Goal: Task Accomplishment & Management: Complete application form

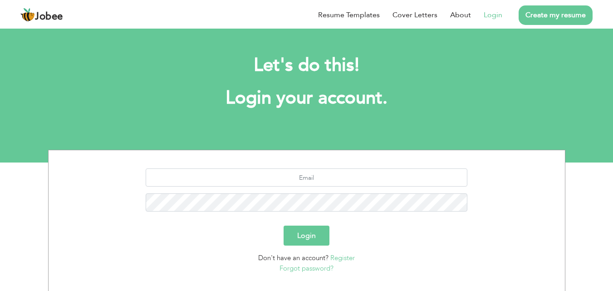
click at [498, 18] on link "Login" at bounding box center [492, 15] width 19 height 11
click at [492, 18] on link "Login" at bounding box center [492, 15] width 19 height 11
click at [318, 184] on input "text" at bounding box center [306, 177] width 321 height 18
type input "[EMAIL_ADDRESS][DOMAIN_NAME]"
click at [315, 239] on button "Login" at bounding box center [306, 235] width 46 height 20
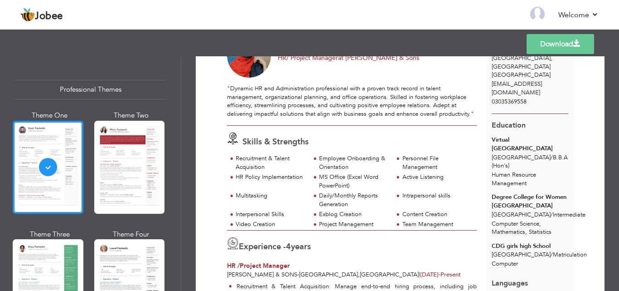
scroll to position [91, 0]
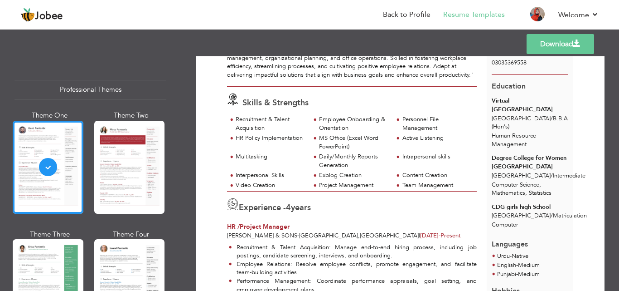
click at [417, 1] on header "Jobee Back to Profile Resume Templates Resume Templates Cover Letters About My …" at bounding box center [309, 15] width 619 height 30
click at [417, 12] on link "Back to Profile" at bounding box center [407, 15] width 48 height 10
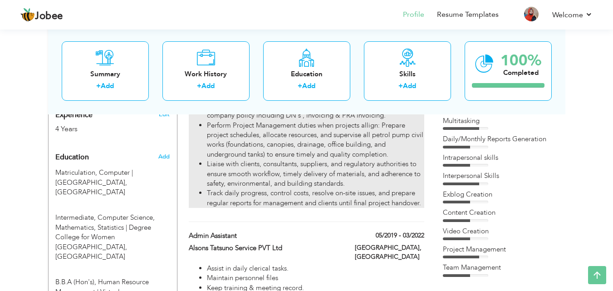
click at [422, 189] on li "Track daily progress, control costs, resolve on-site issues, and prepare regula…" at bounding box center [315, 197] width 217 height 19
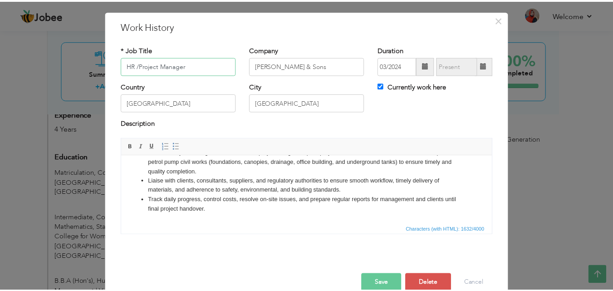
scroll to position [36, 0]
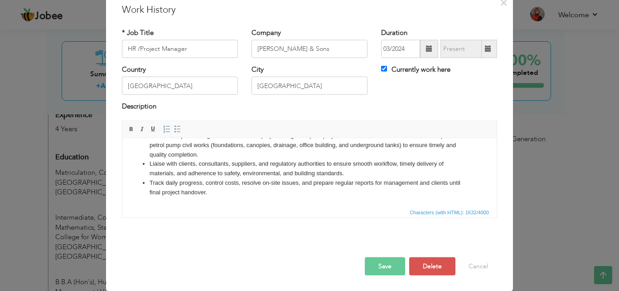
click at [222, 197] on html "Recruitment & Talent Acquisition: Manage end-to-end hiring process, including j…" at bounding box center [309, 116] width 375 height 179
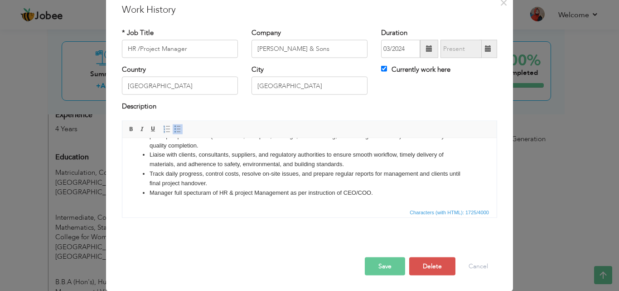
click at [303, 187] on li "Track daily progress, control costs, resolve on-site issues, and prepare regula…" at bounding box center [310, 178] width 320 height 19
click at [371, 266] on button "Save" at bounding box center [385, 266] width 40 height 18
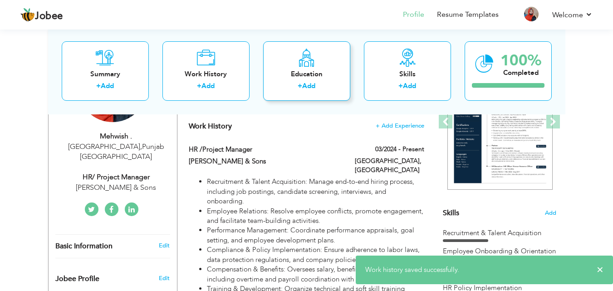
scroll to position [136, 0]
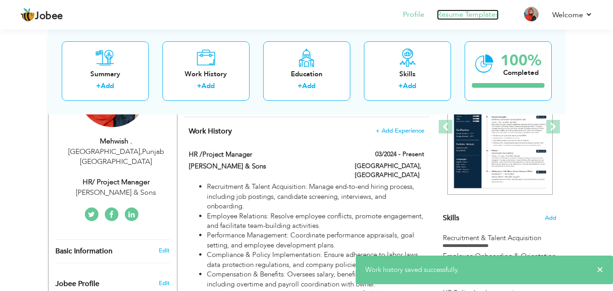
click at [458, 18] on link "Resume Templates" at bounding box center [468, 15] width 62 height 10
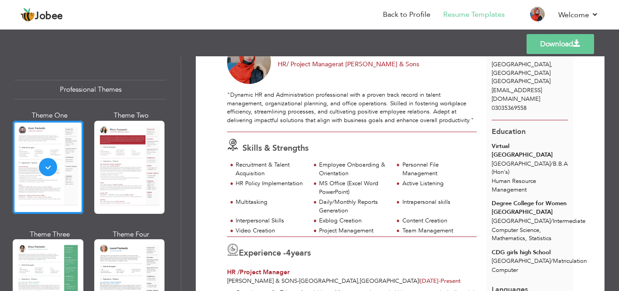
scroll to position [45, 0]
click at [547, 44] on link "Download" at bounding box center [561, 44] width 68 height 20
click at [420, 15] on link "Back to Profile" at bounding box center [407, 15] width 48 height 10
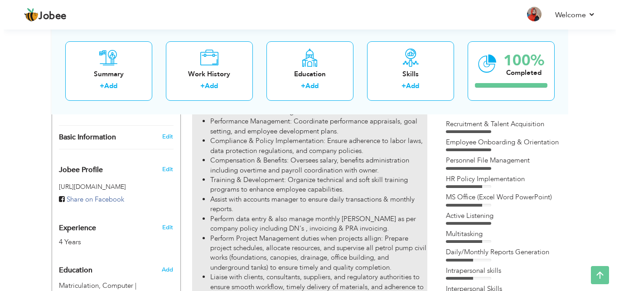
scroll to position [272, 0]
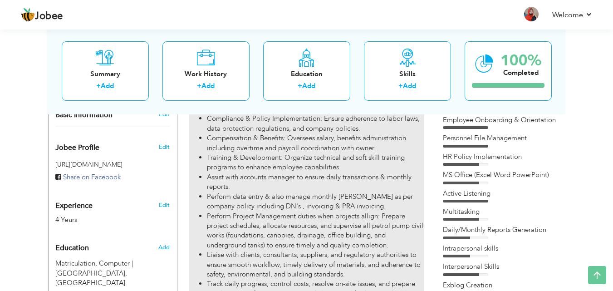
click at [325, 201] on li "Perform data entry & also manage monthly [PERSON_NAME] as per company policy in…" at bounding box center [315, 201] width 217 height 19
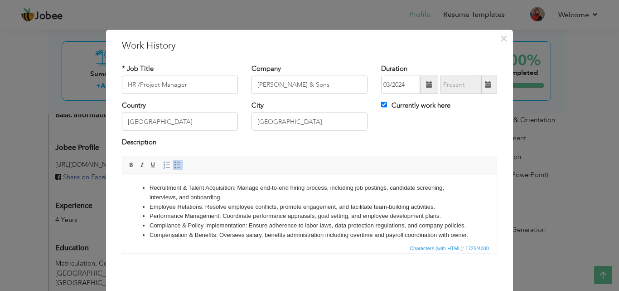
click at [159, 197] on li "Recruitment & Talent Acquisition: Manage end-to-end hiring process, including j…" at bounding box center [310, 192] width 320 height 19
click at [214, 213] on li "Performance Management: Coordinate performance appraisals, goal setting, and em…" at bounding box center [310, 216] width 320 height 10
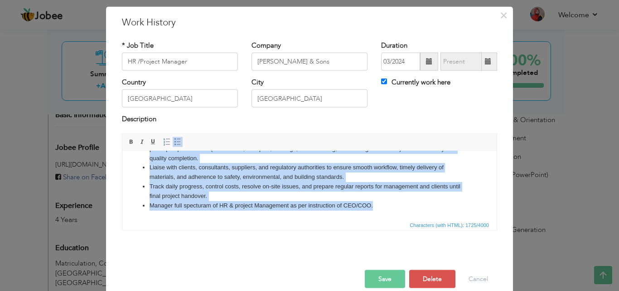
scroll to position [36, 0]
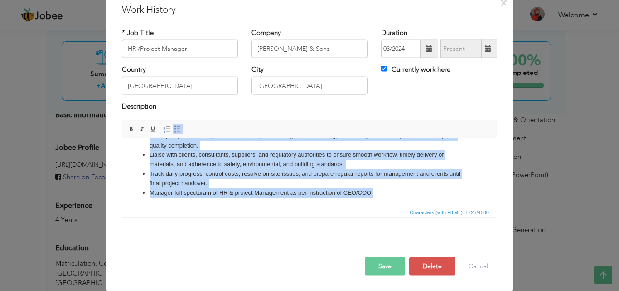
click at [398, 189] on li "Manager full specturam of HR & project Management as per instruction of CEO/COO." at bounding box center [310, 193] width 320 height 10
click at [385, 190] on li "Manager full specturam of HR & project Management as per instruction of CEO/COO." at bounding box center [310, 193] width 320 height 10
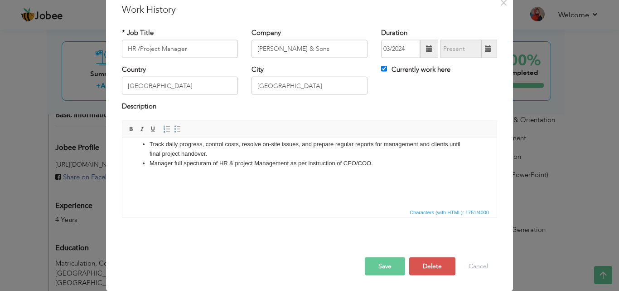
scroll to position [165, 0]
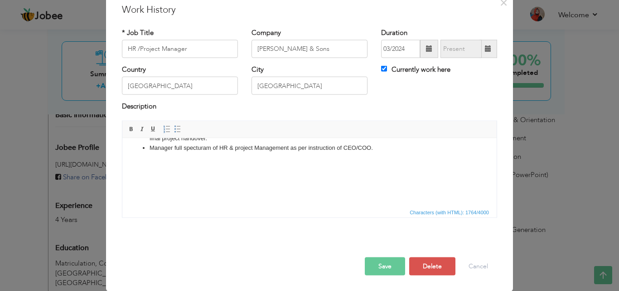
click at [213, 143] on li "Track daily progress, control costs, resolve on-site issues, and prepare regula…" at bounding box center [310, 133] width 320 height 19
click at [376, 263] on button "Save" at bounding box center [385, 266] width 40 height 18
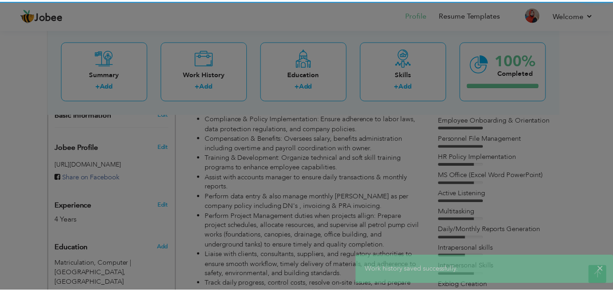
scroll to position [0, 0]
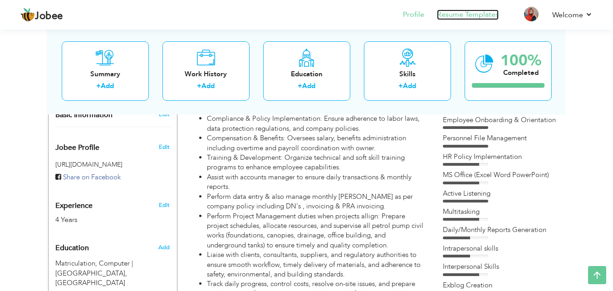
click at [478, 16] on link "Resume Templates" at bounding box center [468, 15] width 62 height 10
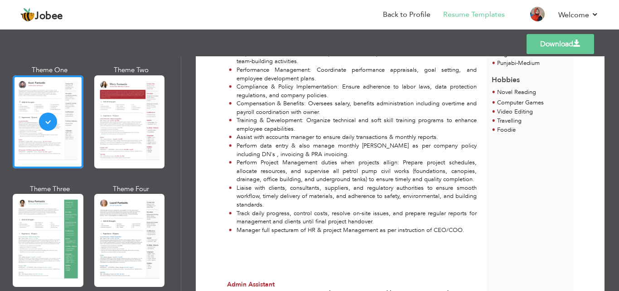
scroll to position [363, 0]
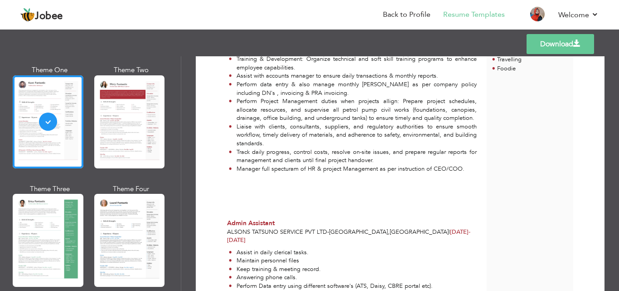
click at [550, 48] on link "Download" at bounding box center [561, 44] width 68 height 20
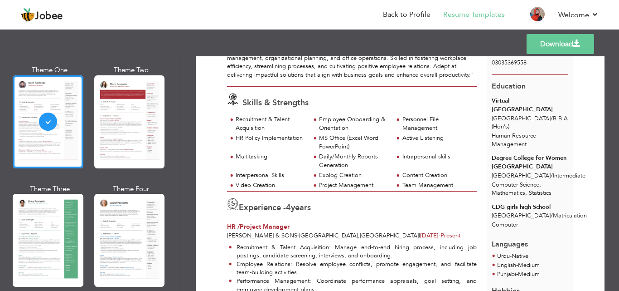
scroll to position [0, 0]
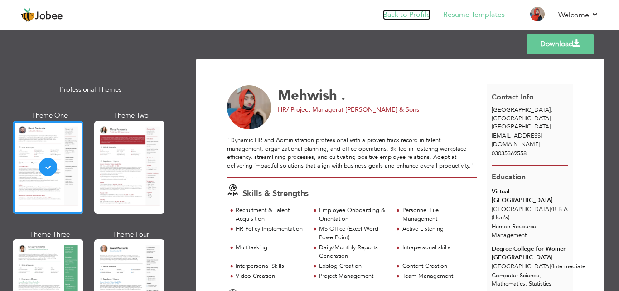
click at [404, 17] on link "Back to Profile" at bounding box center [407, 15] width 48 height 10
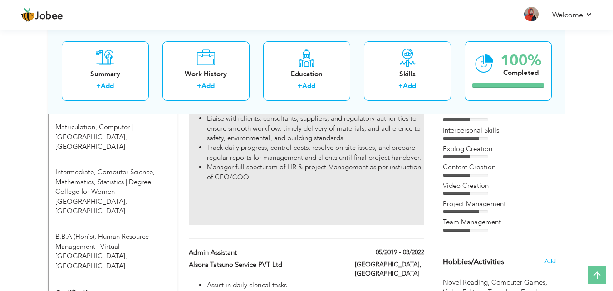
click at [306, 162] on li "Manager full specturam of HR & project Management as per instruction of CEO/COO." at bounding box center [315, 171] width 217 height 19
type input "HR /Project Manager"
type input "[PERSON_NAME] & Sons"
type input "03/2024"
type input "[GEOGRAPHIC_DATA]"
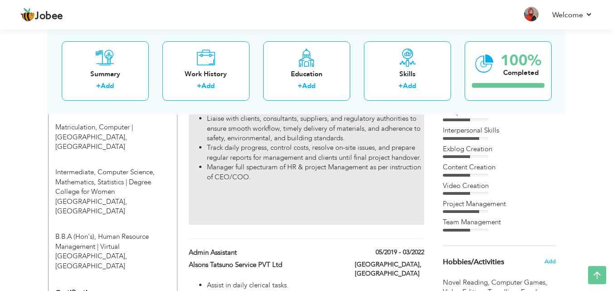
type input "[GEOGRAPHIC_DATA]"
checkbox input "true"
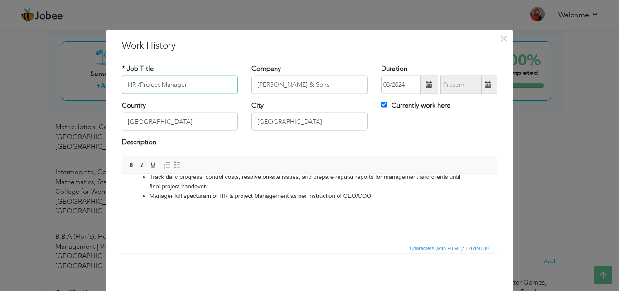
scroll to position [175, 0]
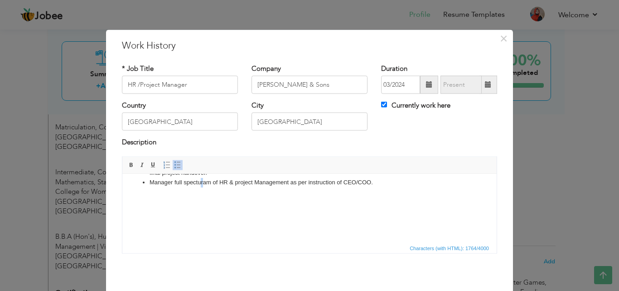
click at [202, 183] on li "Manager full specturam of HR & project Management as per instruction of CEO/COO." at bounding box center [310, 182] width 320 height 10
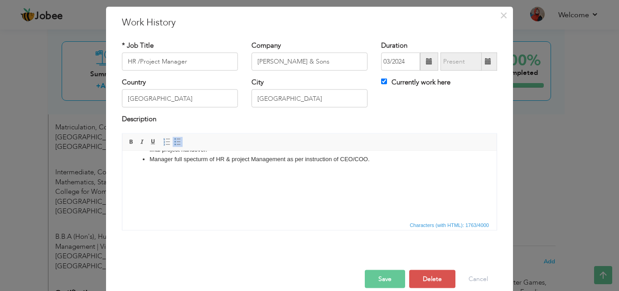
scroll to position [36, 0]
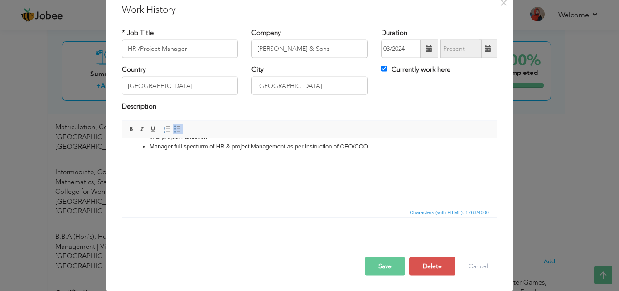
click at [370, 268] on button "Save" at bounding box center [385, 266] width 40 height 18
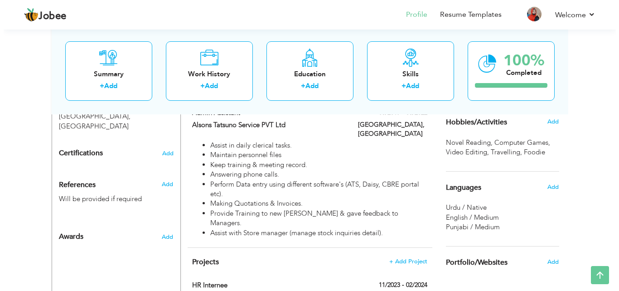
scroll to position [544, 0]
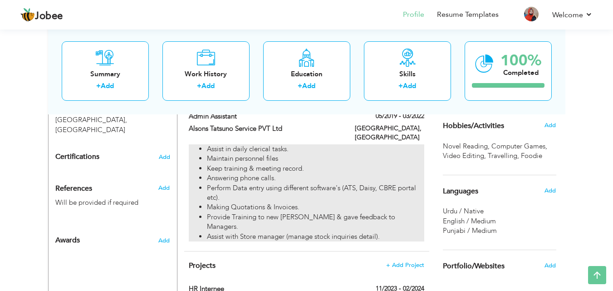
click at [352, 212] on li "Provide Training to new [PERSON_NAME] & gave feedback to Managers." at bounding box center [315, 221] width 217 height 19
type input "Admin Assistant"
type input "Alsons Tatsuno Service PVT Ltd"
type input "05/2019"
type input "03/2022"
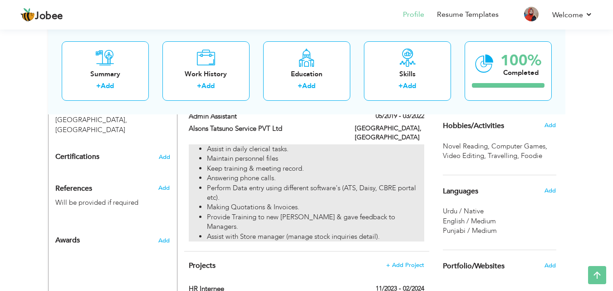
checkbox input "false"
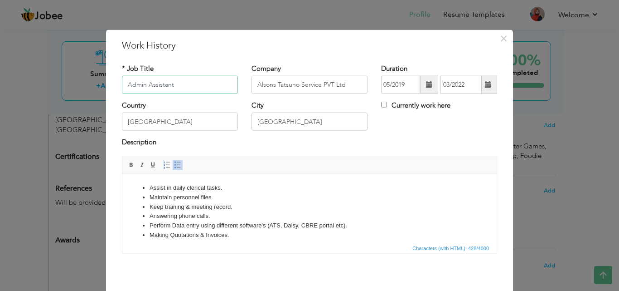
scroll to position [25, 0]
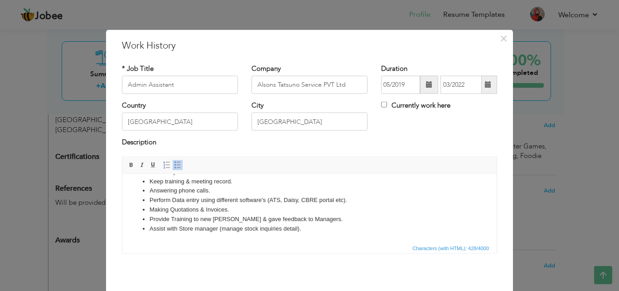
click at [245, 218] on li "Provide Training to new [PERSON_NAME] & gave feedback to Managers." at bounding box center [310, 219] width 320 height 10
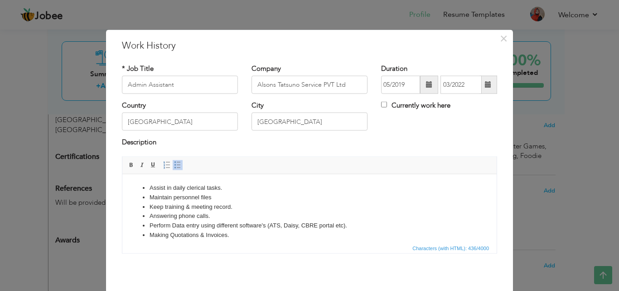
click at [220, 189] on li "Assist in daily clerical tasks." at bounding box center [310, 188] width 320 height 10
click at [222, 194] on li "Maintain personnel files" at bounding box center [310, 197] width 320 height 10
click at [255, 209] on li "Keep training & meeting record." at bounding box center [310, 207] width 320 height 10
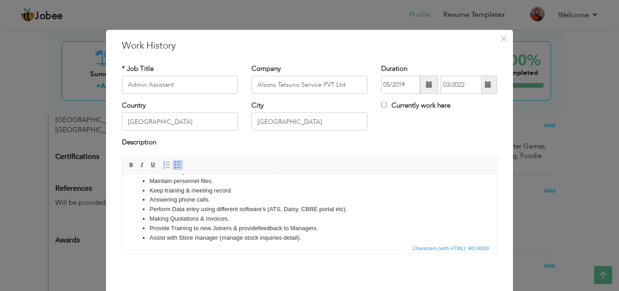
scroll to position [25, 0]
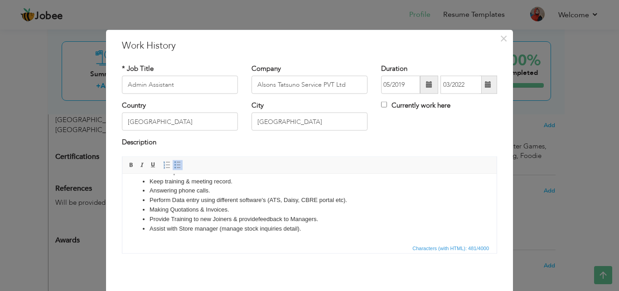
click at [226, 195] on li "Perform Data entry using different software's (ATS, Daisy, CBRE portal etc)." at bounding box center [310, 200] width 320 height 10
click at [214, 186] on li "Answering phone calls." at bounding box center [310, 190] width 320 height 10
click at [231, 208] on li "Making Quotations & Invoices." at bounding box center [310, 209] width 320 height 10
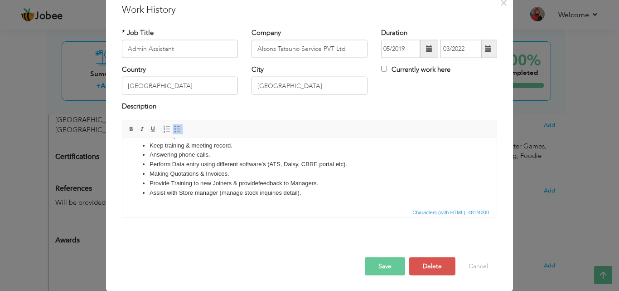
click at [372, 265] on button "Save" at bounding box center [385, 266] width 40 height 18
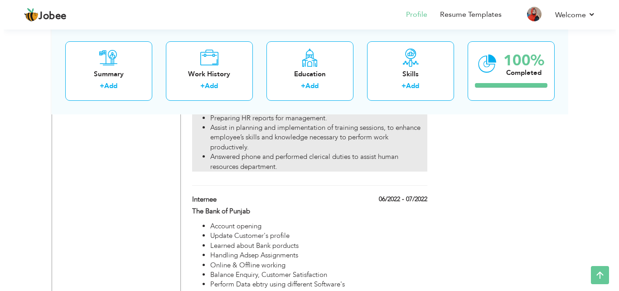
scroll to position [855, 0]
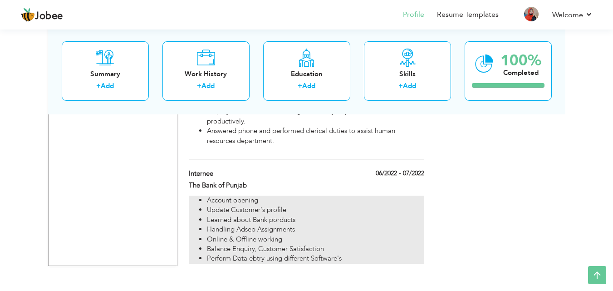
click at [255, 253] on li "Perform Data ebtry using different Software's" at bounding box center [315, 258] width 217 height 10
type input "Internee"
type input "The Bank of Punjab"
type input "06/2022"
type input "07/2022"
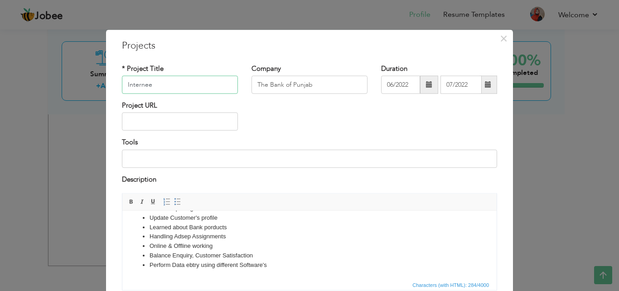
scroll to position [73, 0]
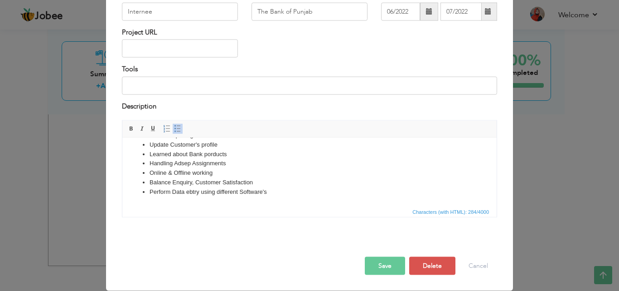
drag, startPoint x: 192, startPoint y: 190, endPoint x: 324, endPoint y: 358, distance: 212.8
click at [192, 190] on li "Perform Data ebtry using different Software's" at bounding box center [310, 192] width 320 height 10
click at [380, 262] on button "Save" at bounding box center [385, 266] width 40 height 18
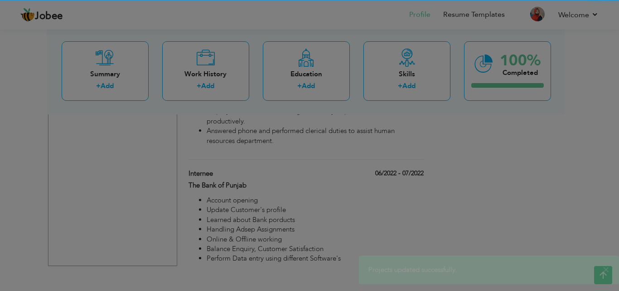
scroll to position [0, 0]
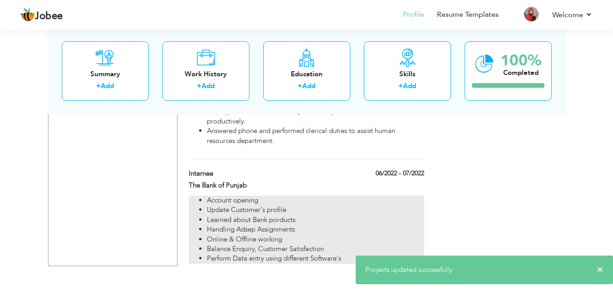
click at [262, 244] on li "Balance Enquiry, Customer Satisfaction" at bounding box center [315, 249] width 217 height 10
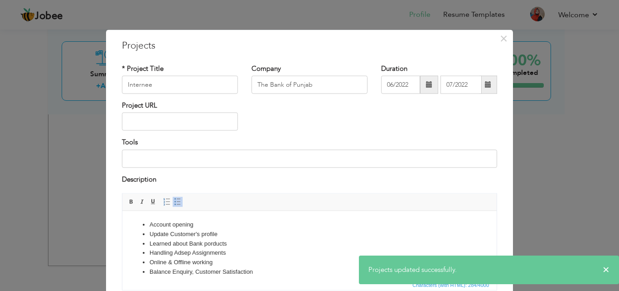
click at [204, 227] on li "Account opening" at bounding box center [310, 224] width 320 height 10
click at [226, 239] on li "Learned about Bank porducts" at bounding box center [310, 244] width 320 height 10
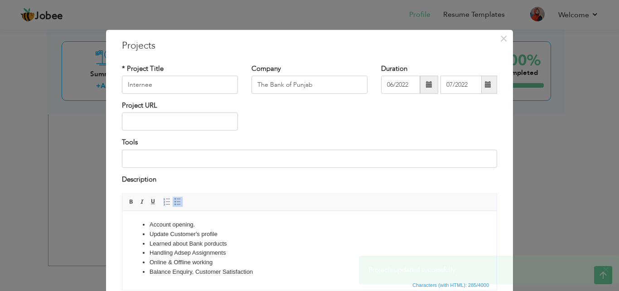
click at [222, 232] on li "Update Customer's profile" at bounding box center [310, 234] width 320 height 10
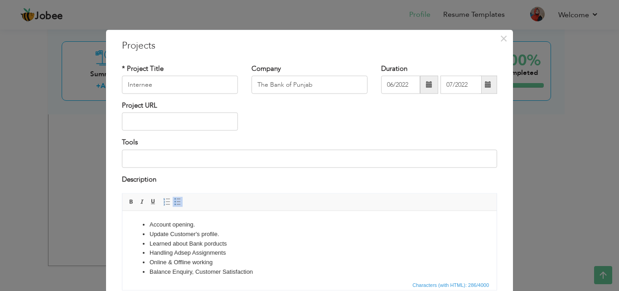
click at [230, 245] on li "Learned about Bank porducts" at bounding box center [310, 244] width 320 height 10
click at [231, 253] on li "Handling Adsep Assignments" at bounding box center [310, 253] width 320 height 10
click at [226, 265] on li "Online & Offline working" at bounding box center [310, 262] width 320 height 10
click at [259, 273] on li "Balance Enquiry, Customer Satisfaction" at bounding box center [310, 272] width 320 height 10
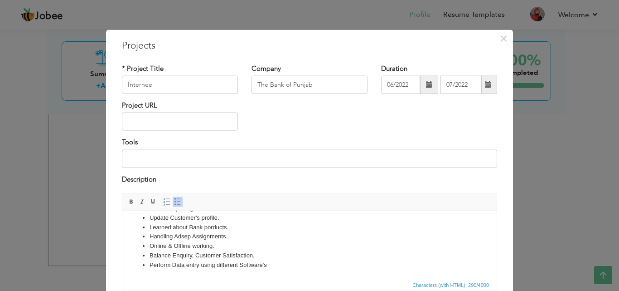
click at [270, 263] on li "Perform Data entry using different Software's" at bounding box center [310, 265] width 320 height 10
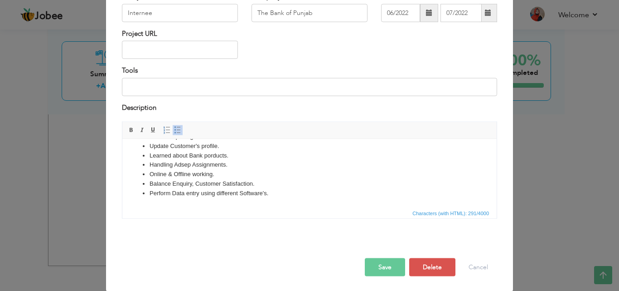
scroll to position [73, 0]
click at [382, 262] on button "Save" at bounding box center [385, 266] width 40 height 18
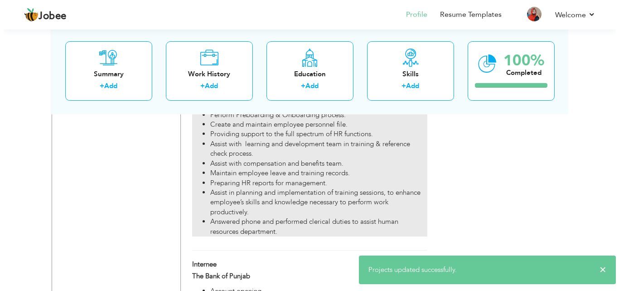
scroll to position [719, 0]
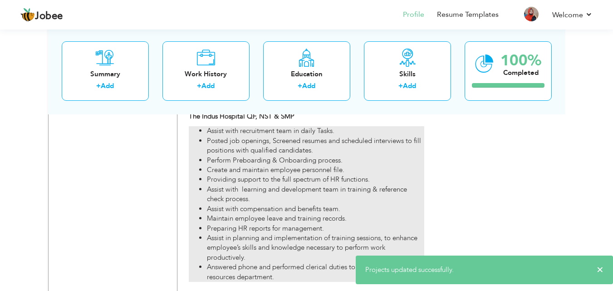
click at [309, 224] on li "Preparing HR reports for management." at bounding box center [315, 229] width 217 height 10
type input "HR Internee"
type input "The Indus Hospital QF, NST & SMP"
type input "11/2023"
type input "02/2024"
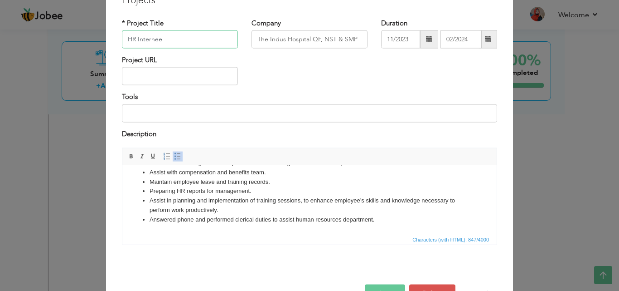
scroll to position [73, 0]
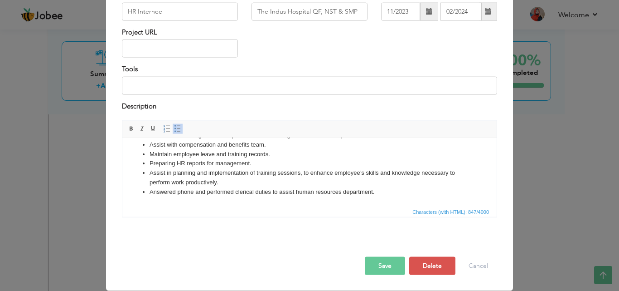
click at [379, 266] on button "Save" at bounding box center [385, 266] width 40 height 18
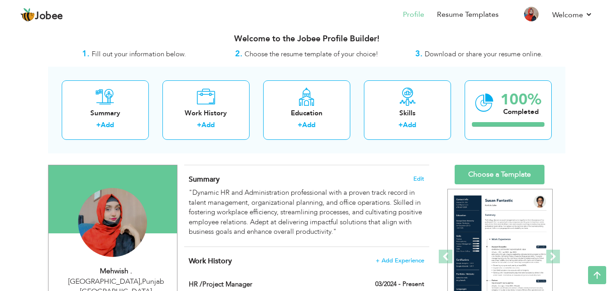
scroll to position [0, 0]
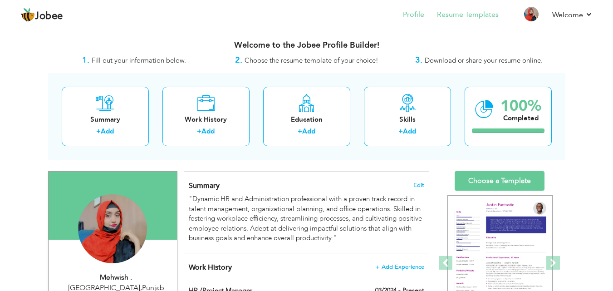
click at [455, 23] on li "Resume Templates" at bounding box center [461, 15] width 74 height 24
click at [461, 11] on link "Resume Templates" at bounding box center [468, 15] width 62 height 10
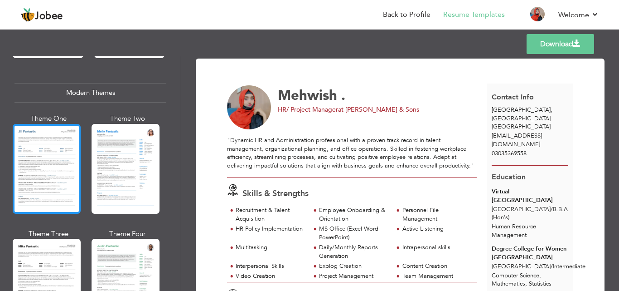
scroll to position [408, 0]
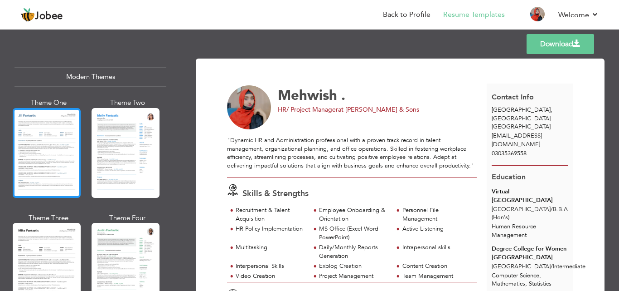
click at [70, 173] on div at bounding box center [47, 153] width 68 height 90
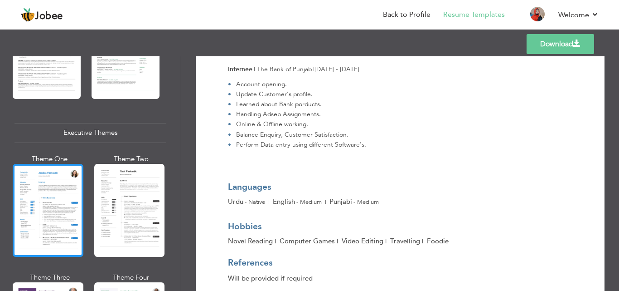
scroll to position [635, 0]
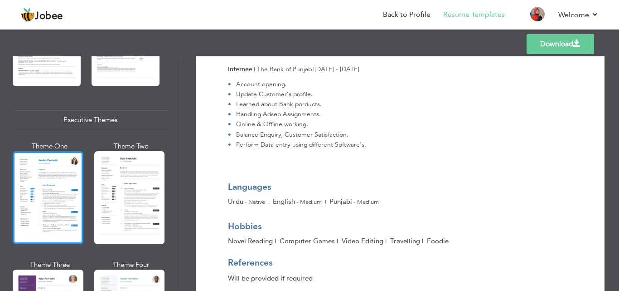
click at [41, 203] on div at bounding box center [48, 197] width 71 height 93
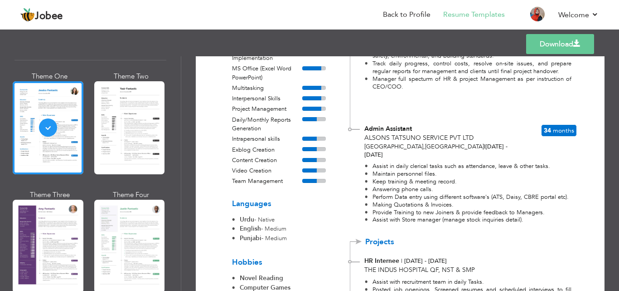
scroll to position [725, 0]
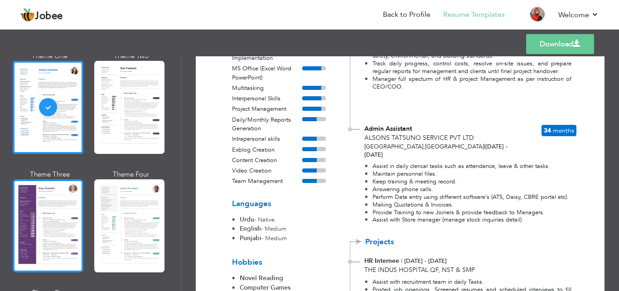
click at [64, 237] on div at bounding box center [48, 225] width 71 height 93
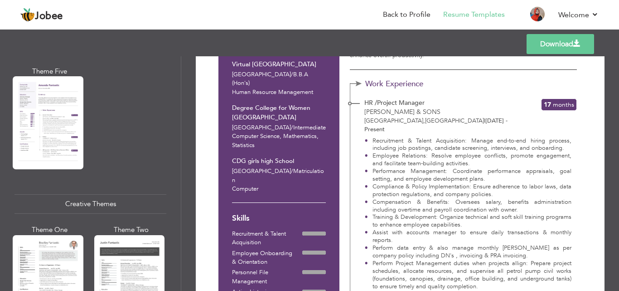
scroll to position [998, 0]
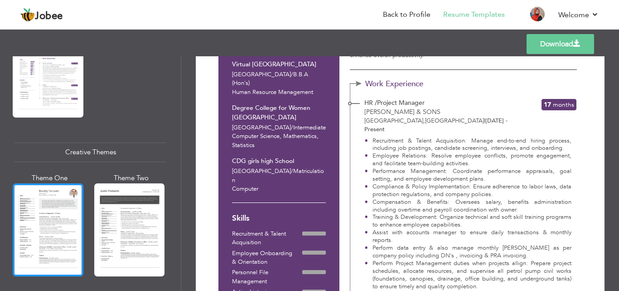
click at [46, 255] on div at bounding box center [48, 229] width 71 height 93
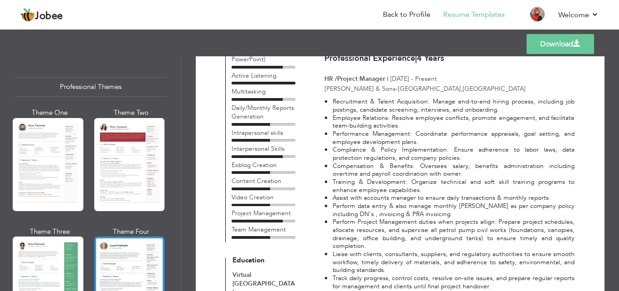
scroll to position [0, 0]
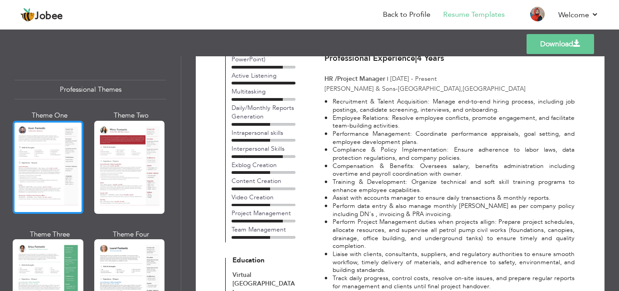
click at [36, 166] on div at bounding box center [48, 167] width 71 height 93
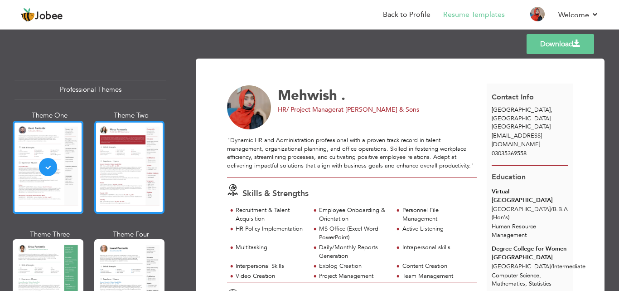
click at [103, 163] on div at bounding box center [129, 167] width 71 height 93
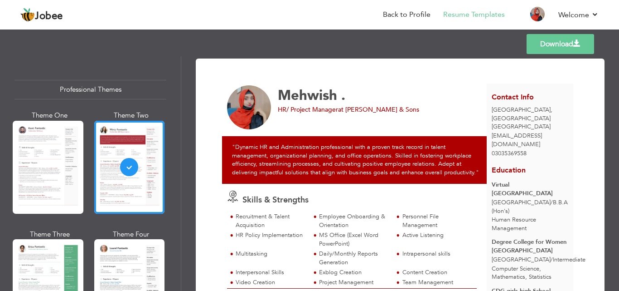
click at [557, 48] on link "Download" at bounding box center [561, 44] width 68 height 20
